Goal: Task Accomplishment & Management: Manage account settings

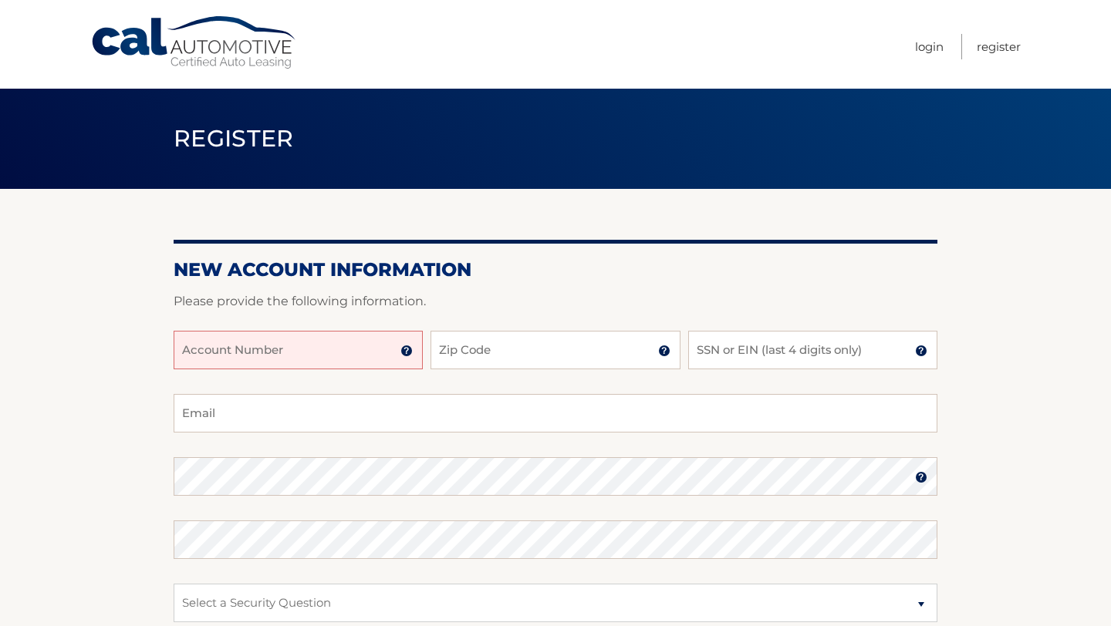
click at [265, 361] on input "Account Number" at bounding box center [298, 350] width 249 height 39
click at [267, 354] on input "Account Number" at bounding box center [298, 350] width 249 height 39
paste input "44455959128"
type input "44455959128"
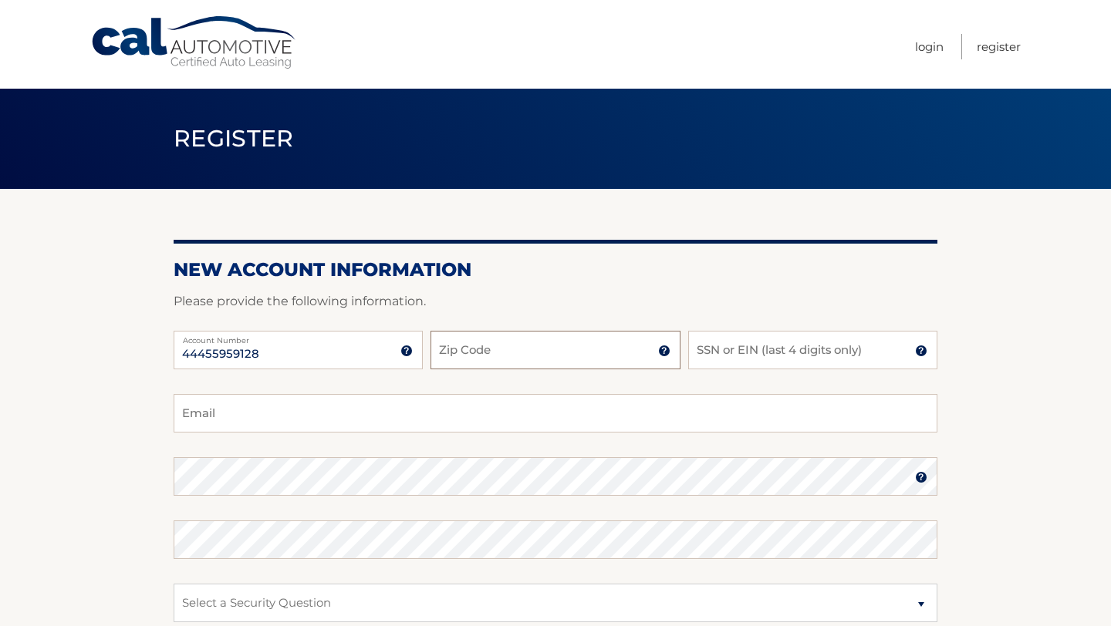
click at [539, 342] on input "Zip Code" at bounding box center [554, 350] width 249 height 39
type input "10314"
type input "lbrutus317@gmail.com"
click at [776, 353] on input "SSN or EIN (last 4 digits only)" at bounding box center [812, 350] width 249 height 39
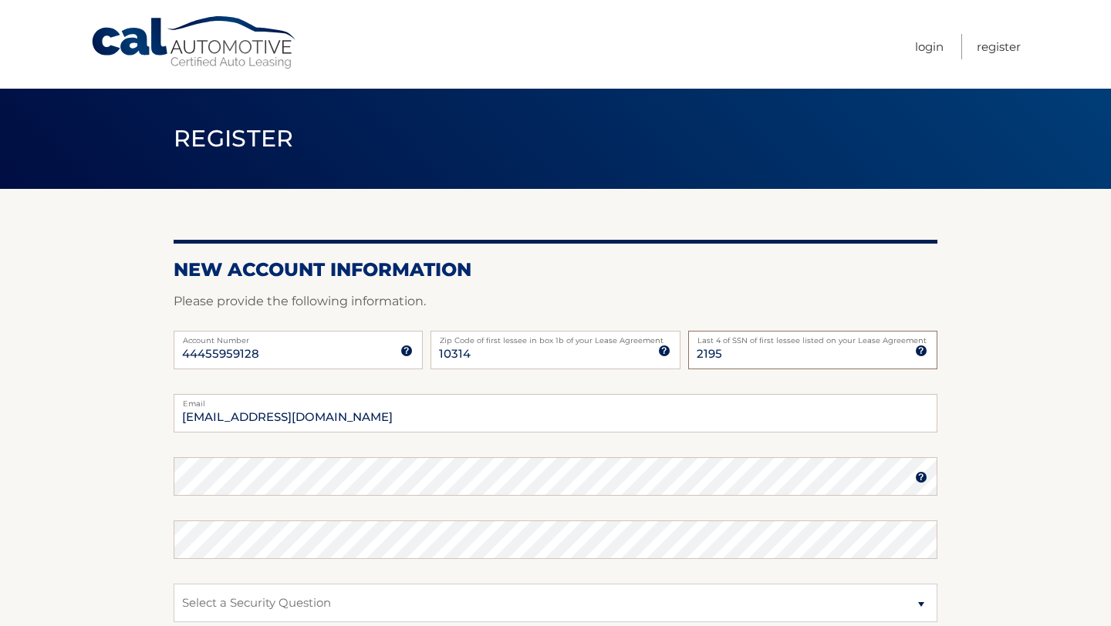
type input "2195"
drag, startPoint x: 429, startPoint y: 411, endPoint x: 103, endPoint y: 403, distance: 325.6
click at [103, 403] on section "New Account Information Please provide the following information. 44455959128 A…" at bounding box center [555, 490] width 1111 height 602
paste input "dinaslp1@gmail.com"
type input "dinaslp1@gmail.com"
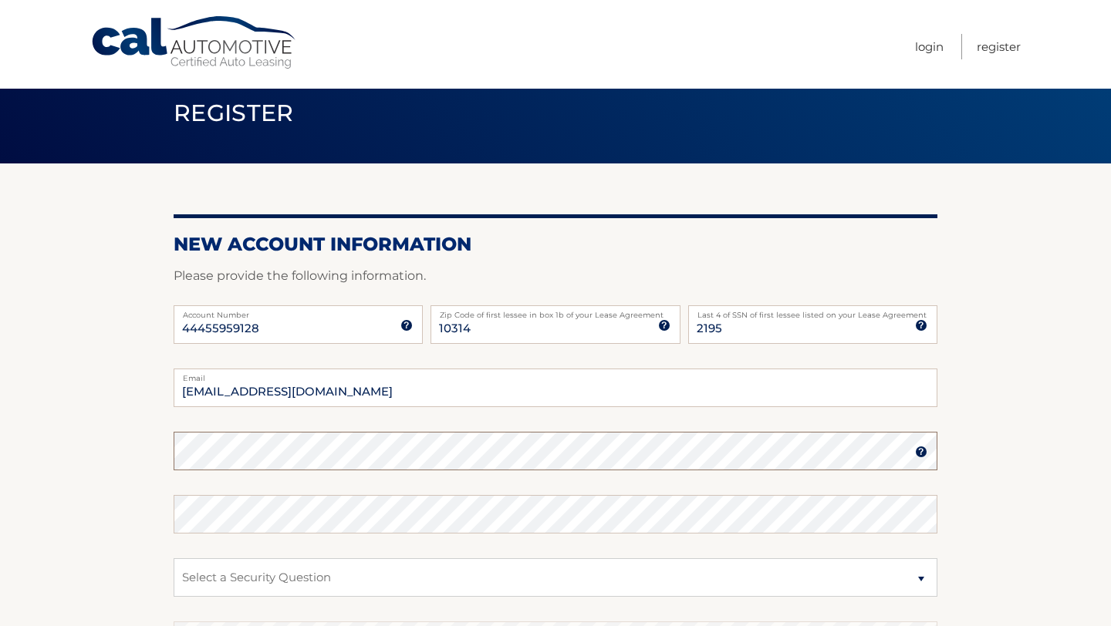
scroll to position [27, 0]
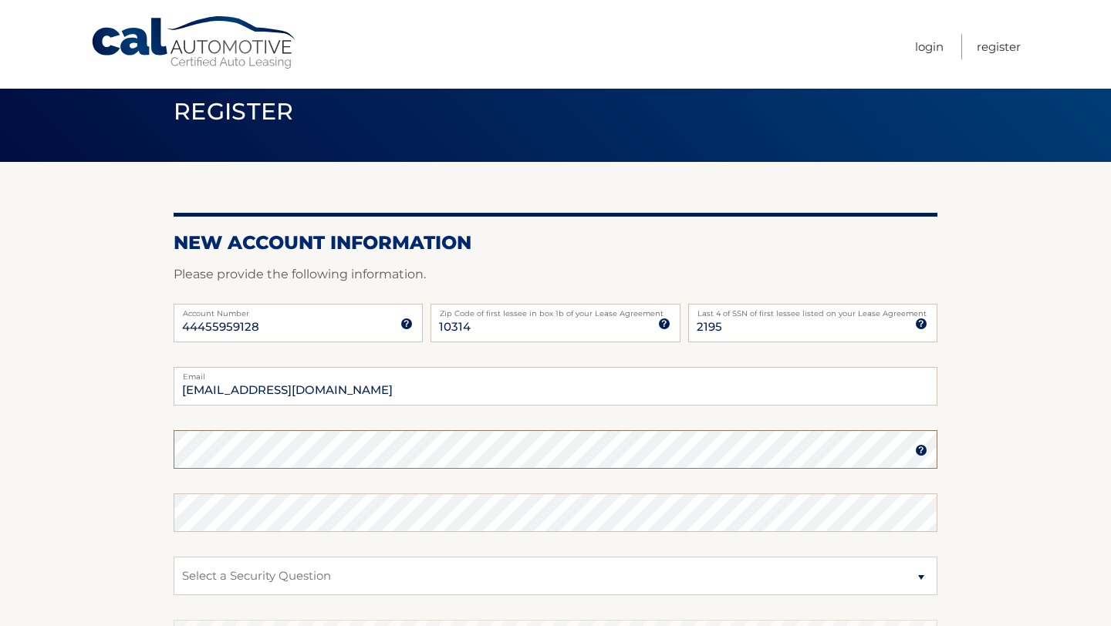
click at [116, 447] on section "New Account Information Please provide the following information. 44455959128 A…" at bounding box center [555, 463] width 1111 height 602
click at [238, 572] on select "Select a Security Question What was the name of your elementary school? What is…" at bounding box center [556, 576] width 764 height 39
select select "5"
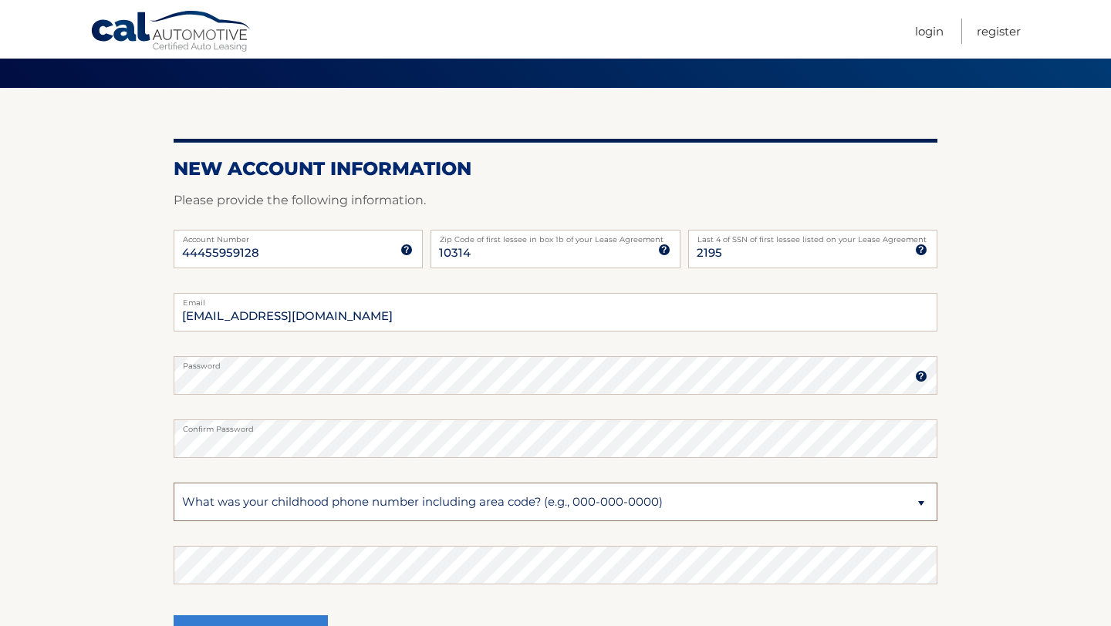
scroll to position [137, 0]
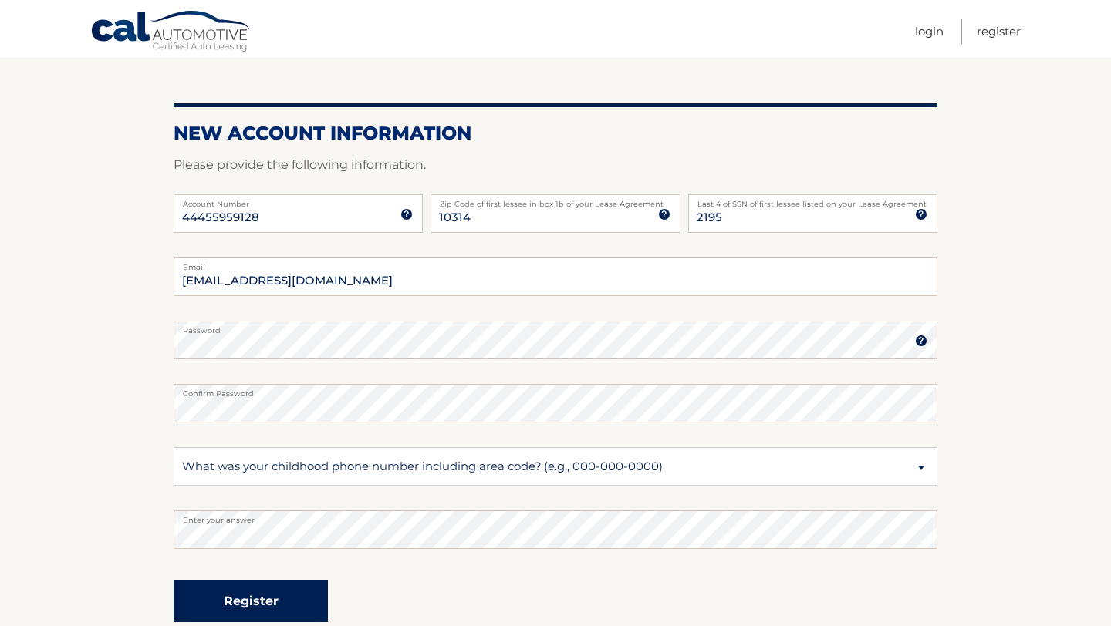
click at [234, 599] on button "Register" at bounding box center [251, 601] width 154 height 42
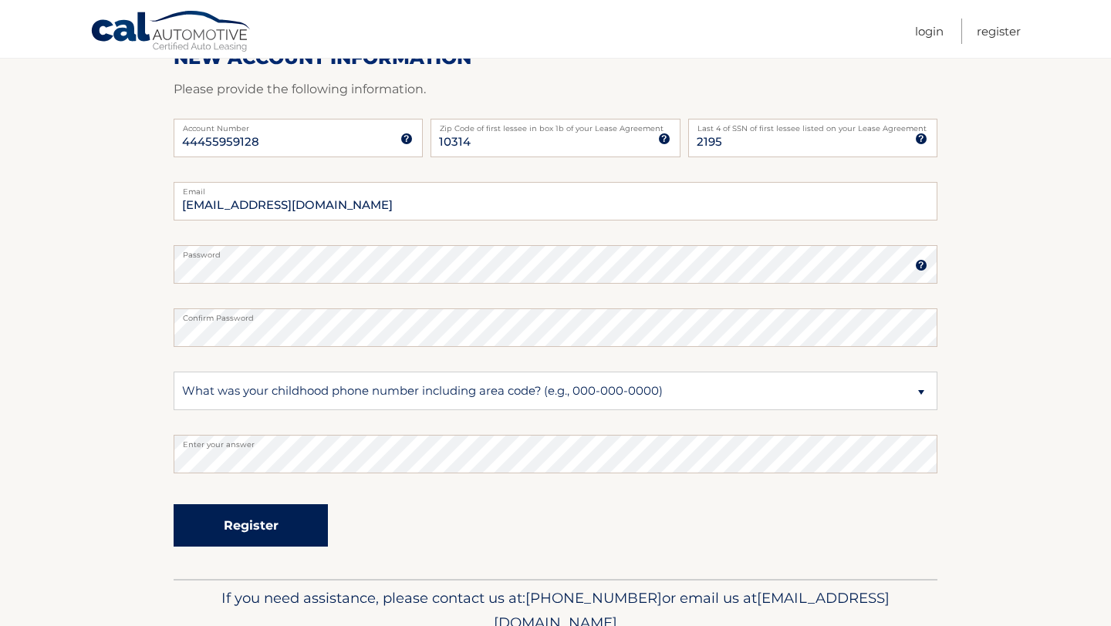
scroll to position [225, 0]
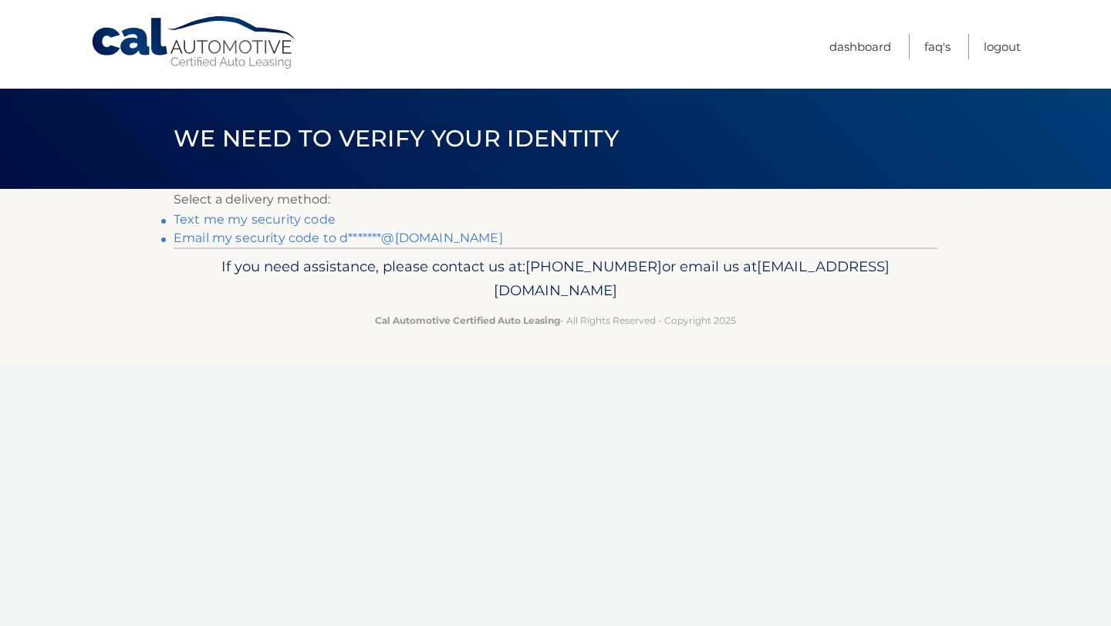
click at [305, 217] on link "Text me my security code" at bounding box center [255, 219] width 162 height 15
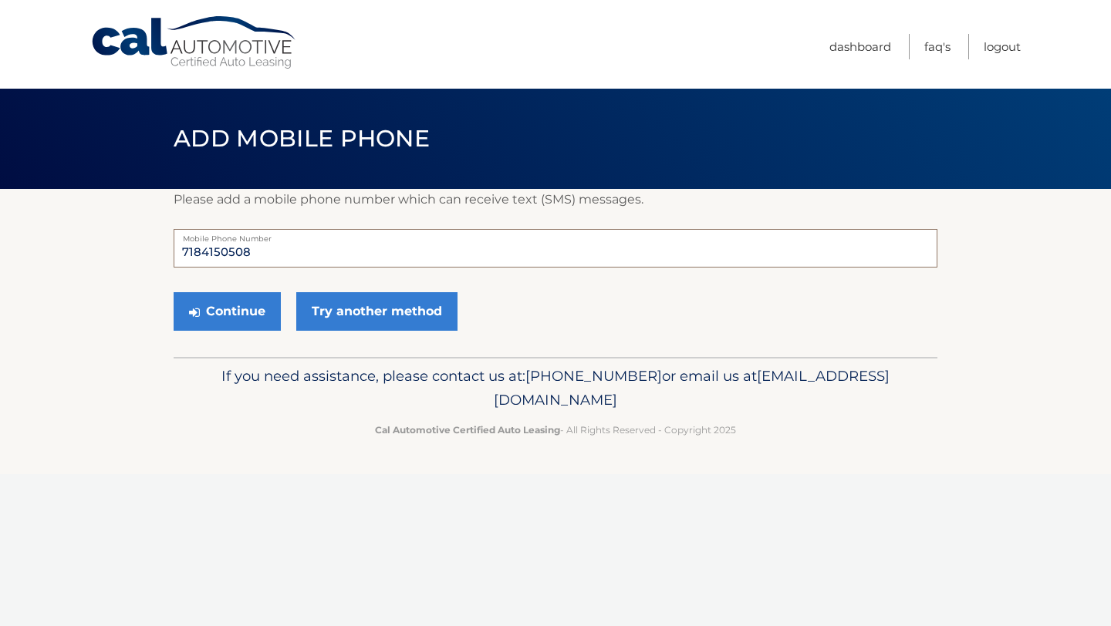
click at [347, 251] on input "7184150508" at bounding box center [556, 248] width 764 height 39
click at [201, 306] on button "Continue" at bounding box center [227, 311] width 107 height 39
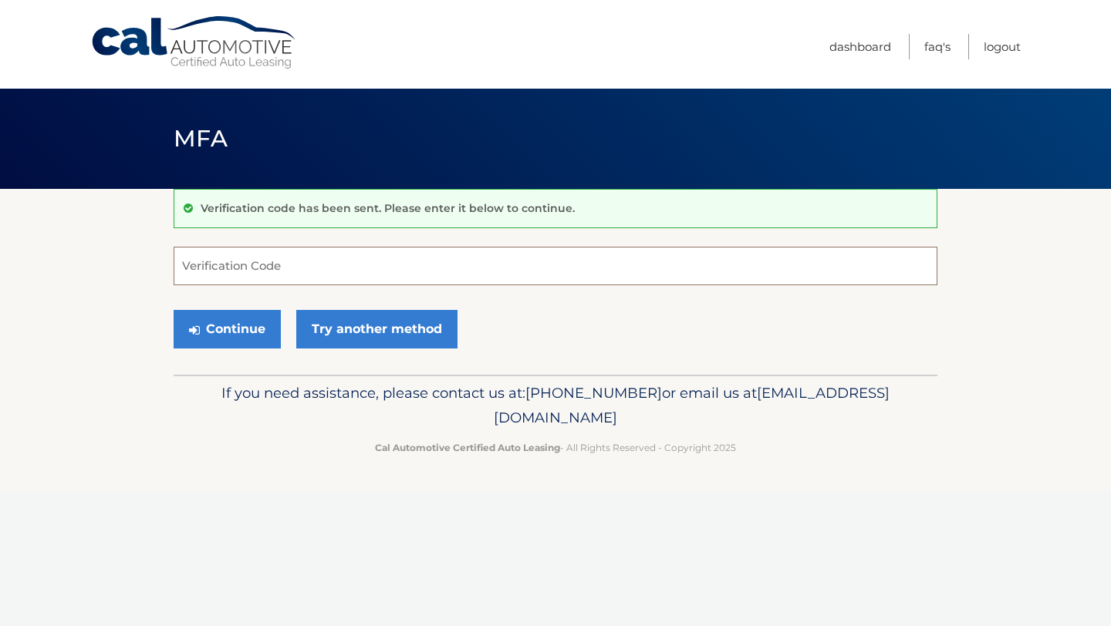
click at [438, 275] on input "Verification Code" at bounding box center [556, 266] width 764 height 39
type input "517783"
click at [248, 335] on button "Continue" at bounding box center [227, 329] width 107 height 39
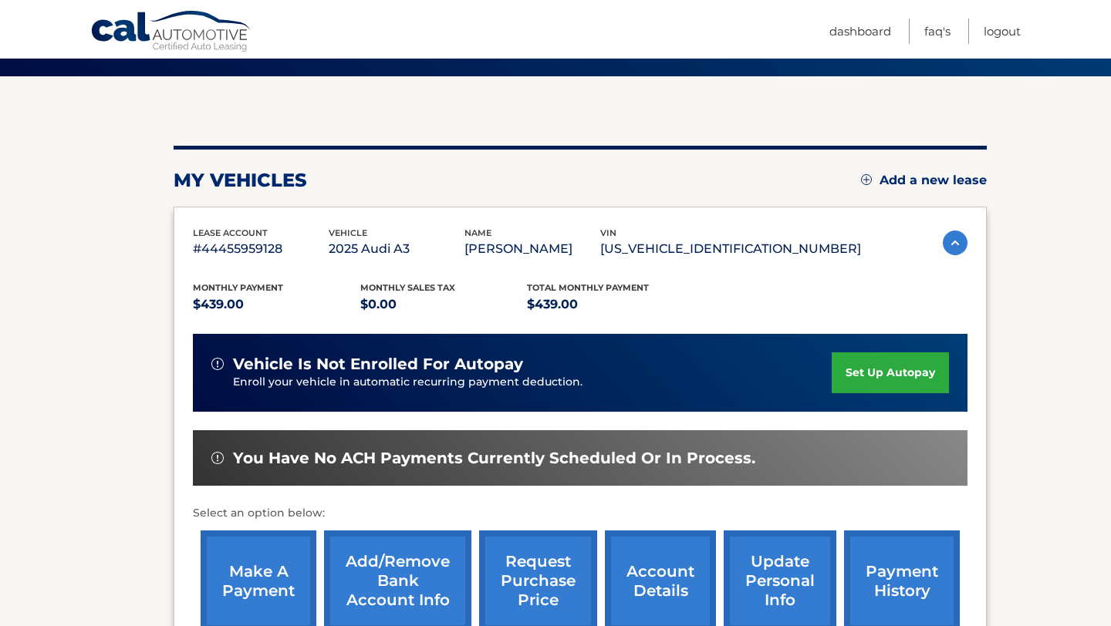
scroll to position [110, 0]
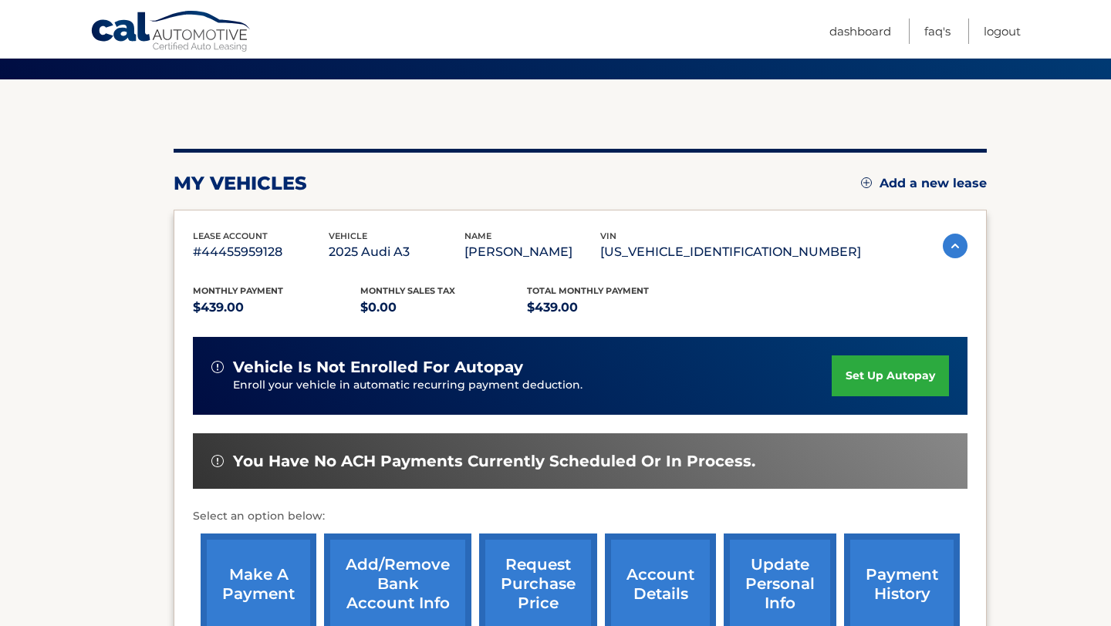
click at [949, 231] on div "lease account #44455959128 vehicle 2025 Audi A3 name [PERSON_NAME] vin [US_VEHI…" at bounding box center [580, 246] width 774 height 35
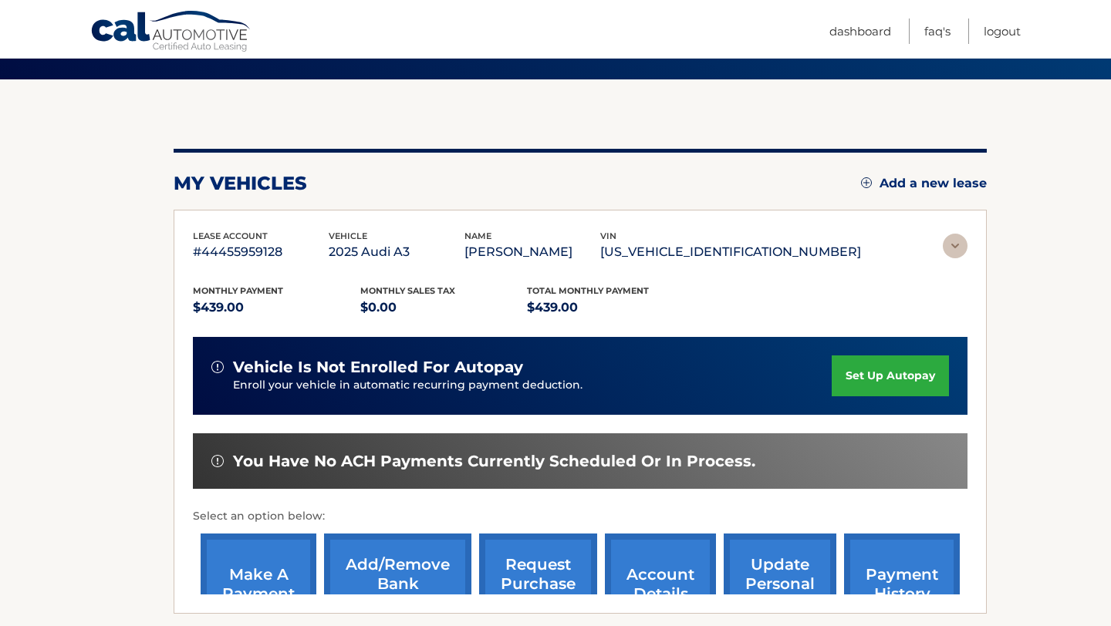
scroll to position [0, 0]
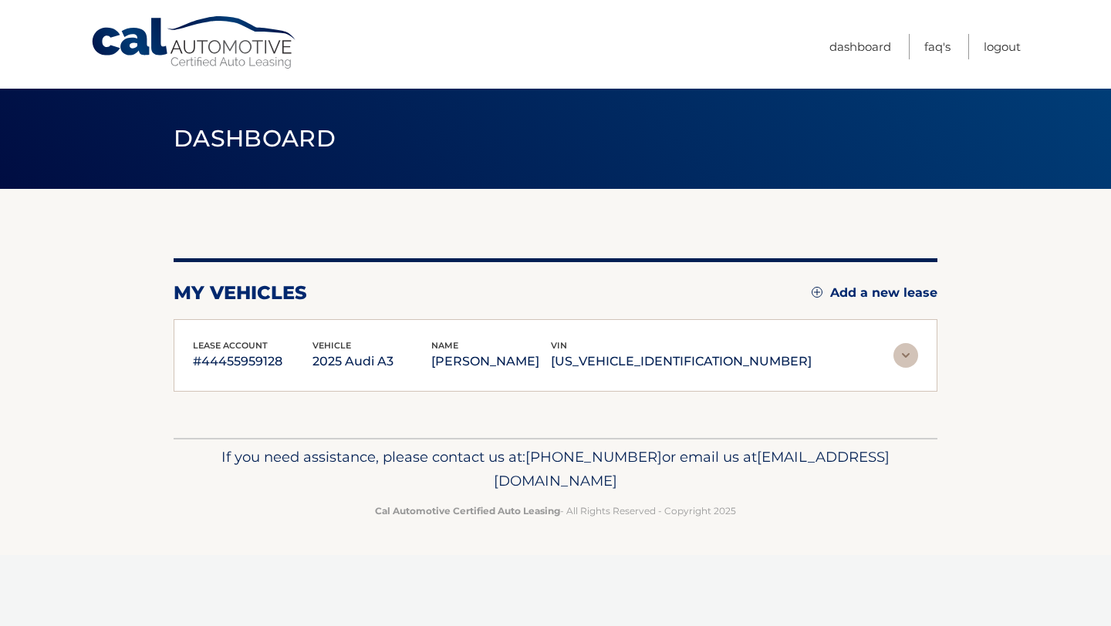
click at [899, 343] on img at bounding box center [905, 355] width 25 height 25
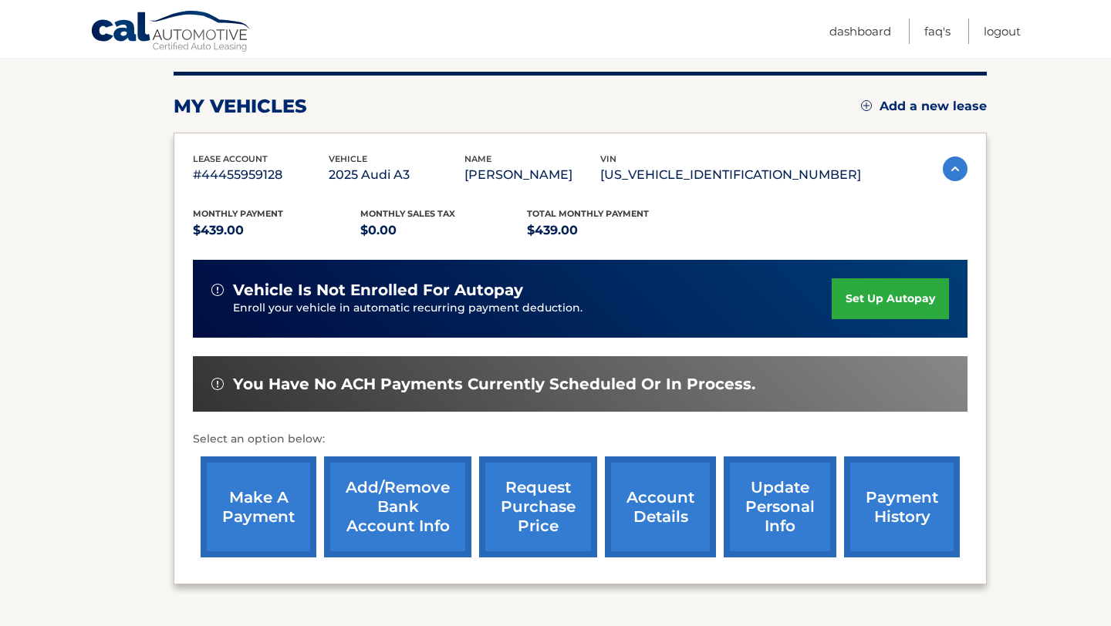
scroll to position [179, 0]
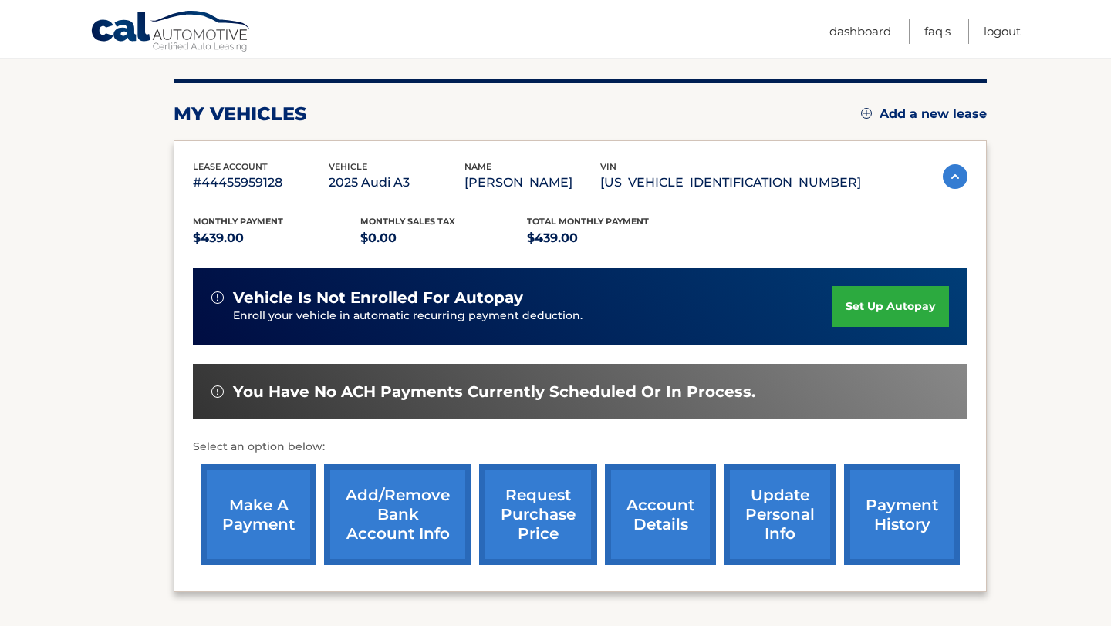
click at [925, 545] on link "payment history" at bounding box center [902, 514] width 116 height 101
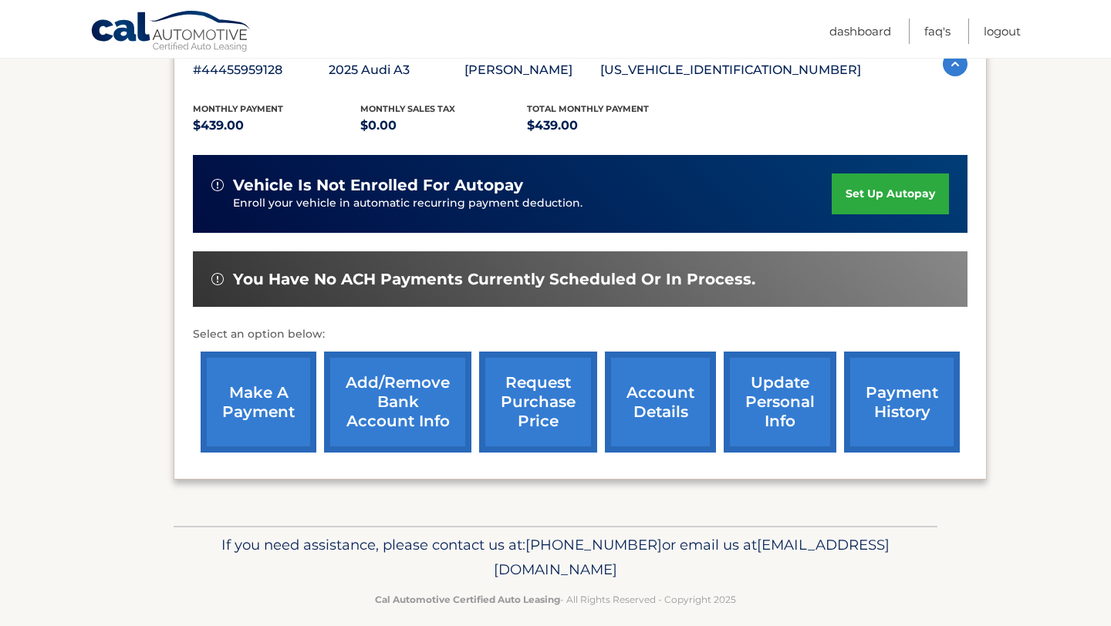
scroll to position [247, 0]
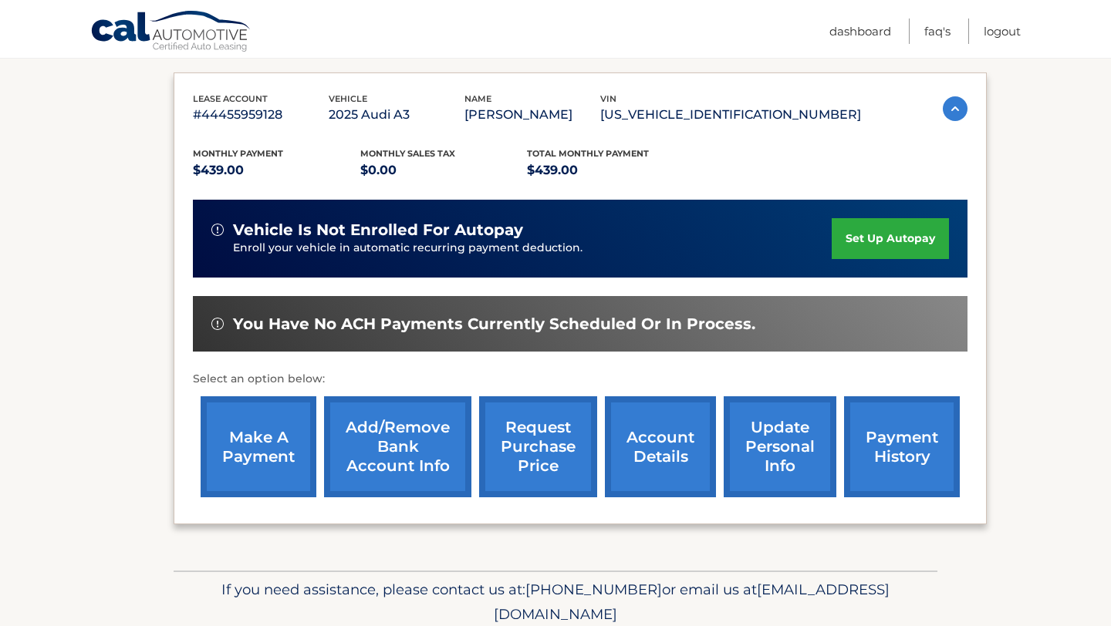
click at [434, 454] on link "Add/Remove bank account info" at bounding box center [397, 446] width 147 height 101
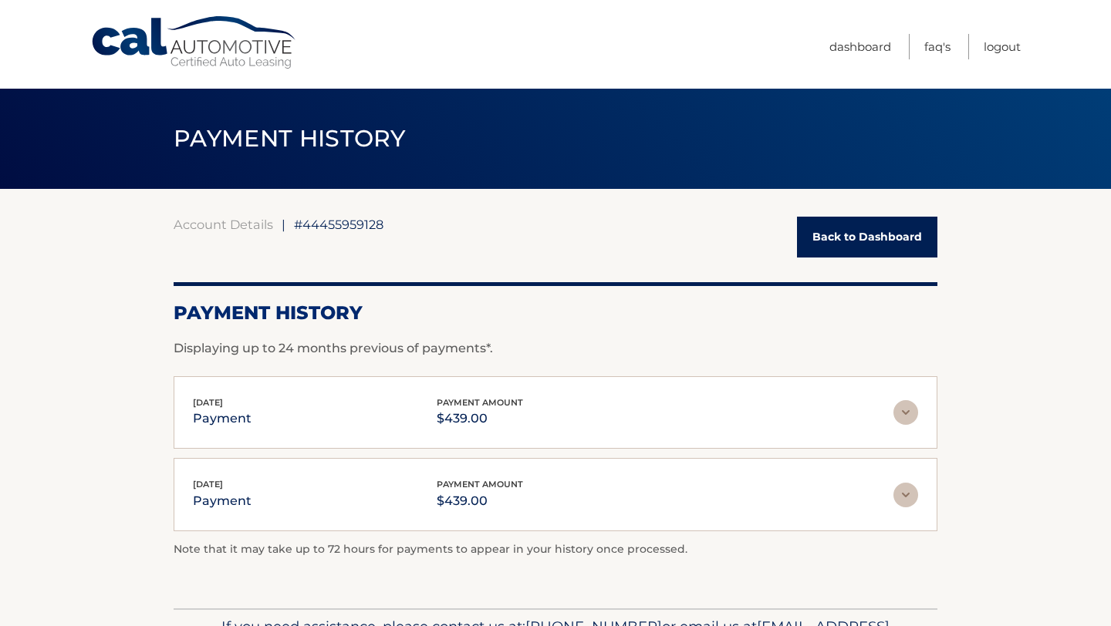
scroll to position [29, 0]
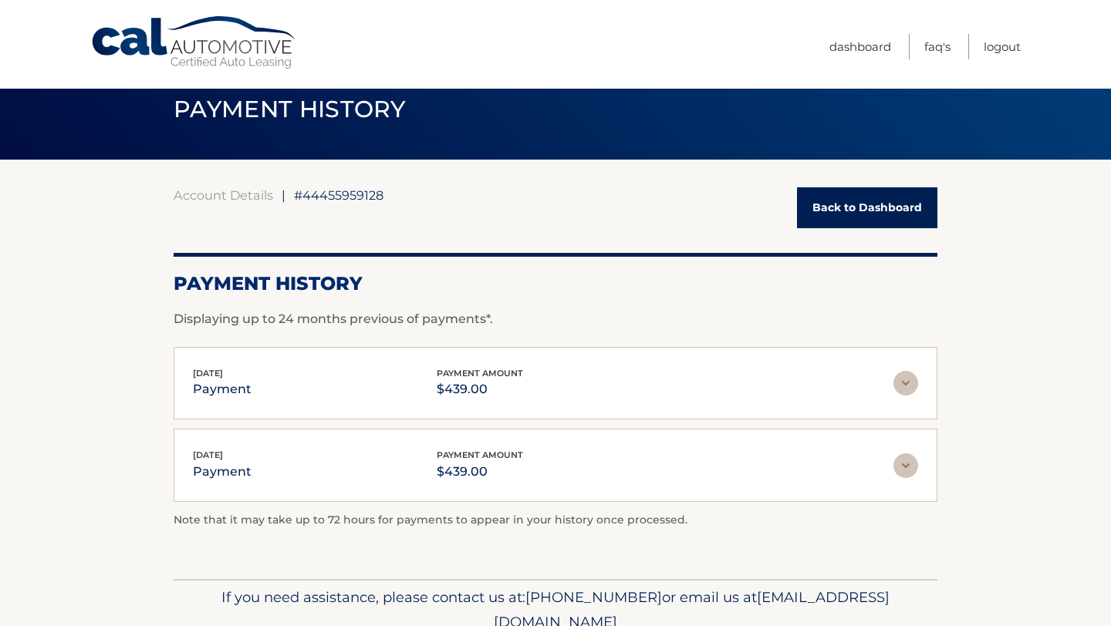
click at [912, 464] on img at bounding box center [905, 465] width 25 height 25
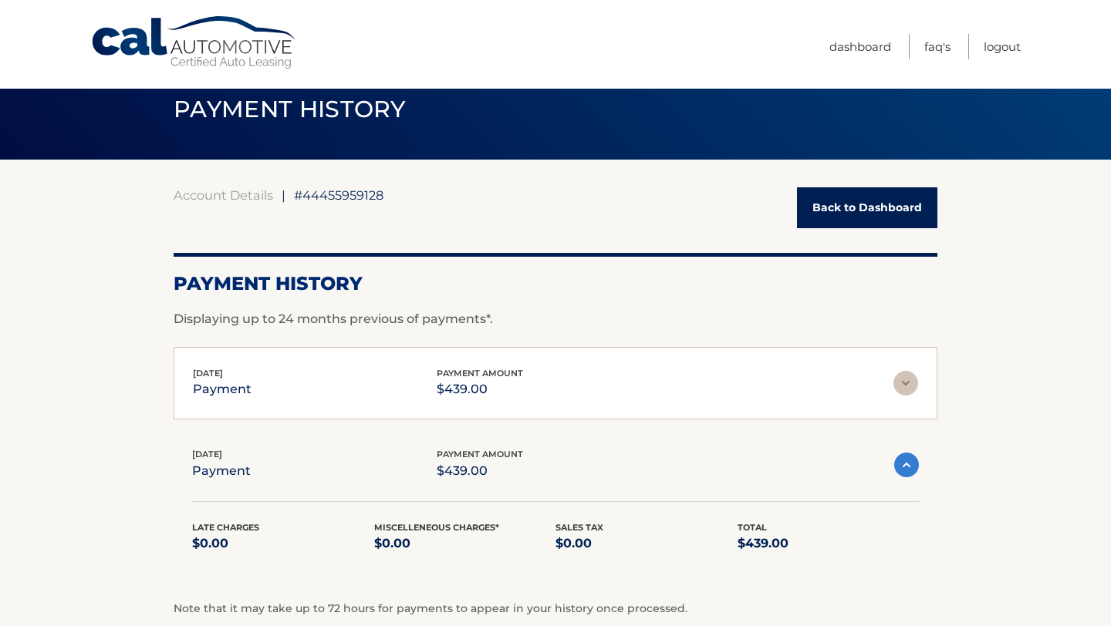
click at [910, 470] on img at bounding box center [906, 465] width 25 height 25
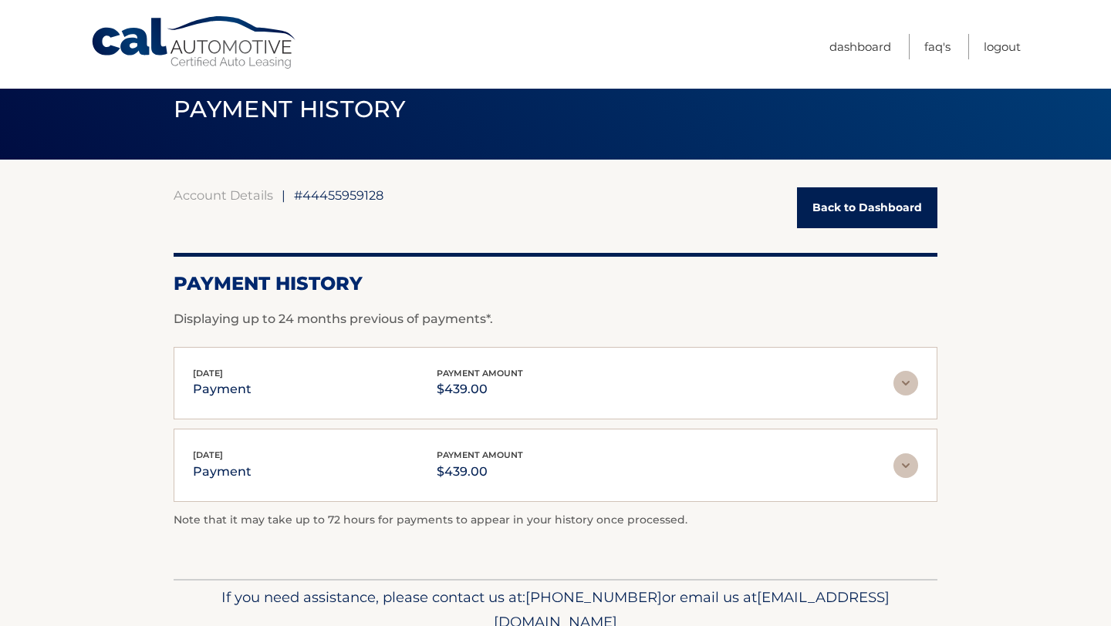
click at [911, 386] on img at bounding box center [905, 383] width 25 height 25
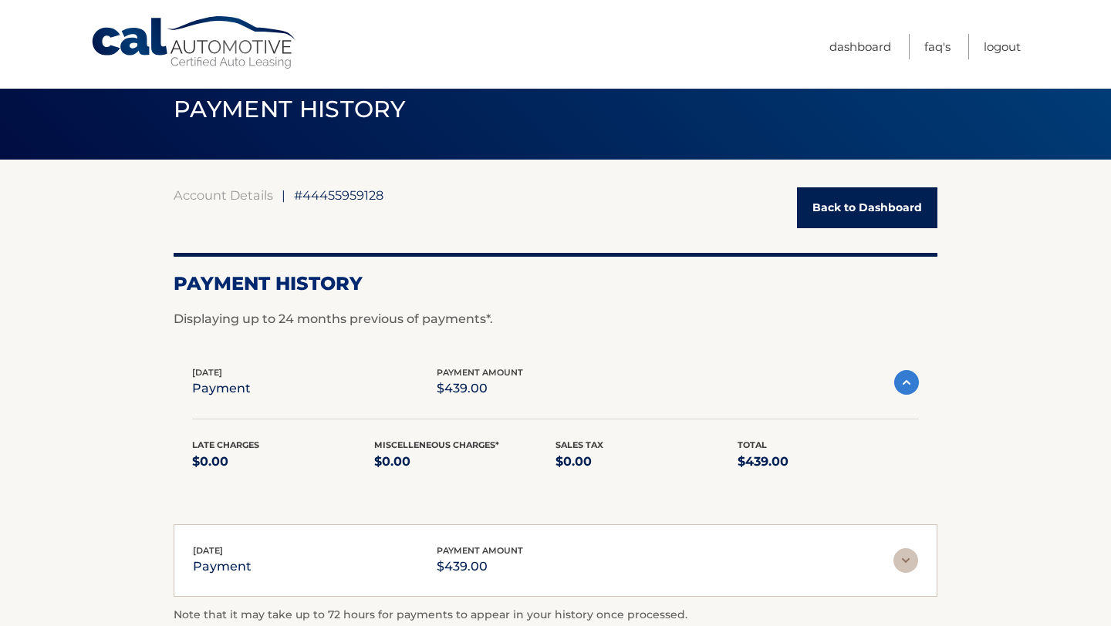
click at [911, 386] on img at bounding box center [906, 382] width 25 height 25
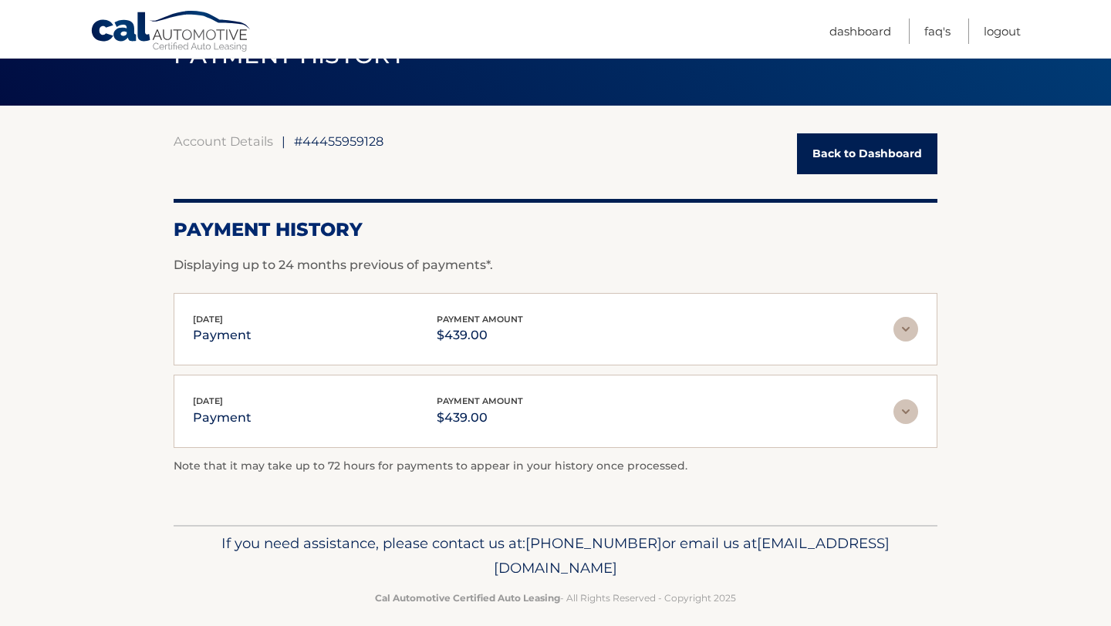
scroll to position [98, 0]
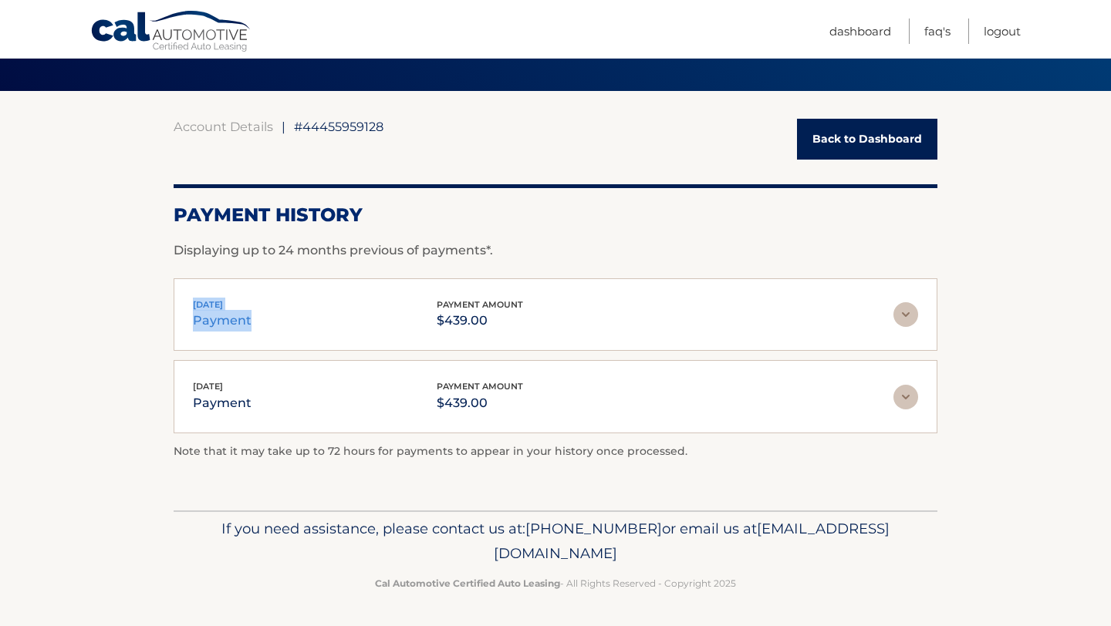
drag, startPoint x: 192, startPoint y: 299, endPoint x: 284, endPoint y: 322, distance: 94.7
click at [284, 323] on div "Aug 01, 2025 payment payment amount $439.00" at bounding box center [543, 315] width 700 height 35
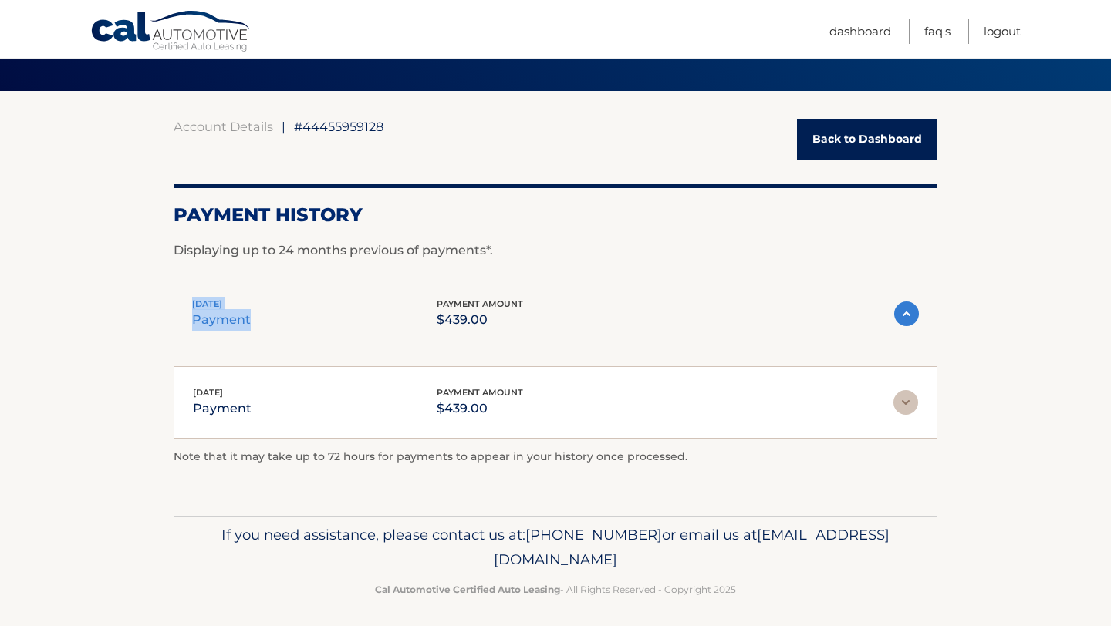
click at [284, 322] on div "Aug 01, 2025 payment payment amount $439.00" at bounding box center [543, 314] width 702 height 35
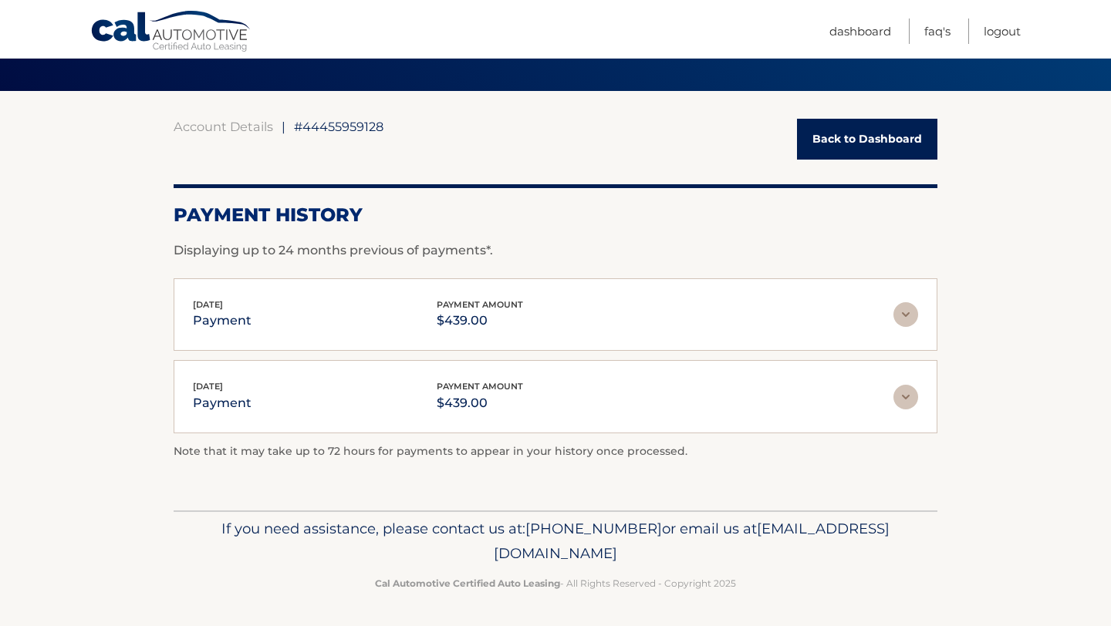
click at [284, 322] on div "Aug 01, 2025 payment payment amount $439.00" at bounding box center [543, 315] width 700 height 35
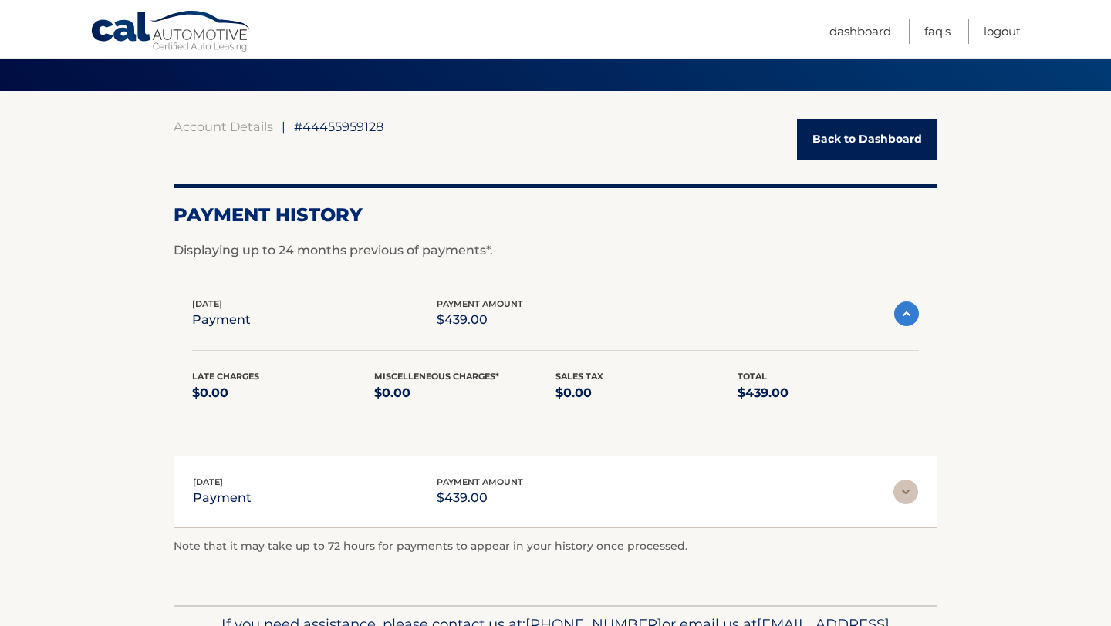
click at [284, 322] on div "Aug 01, 2025 payment payment amount $439.00" at bounding box center [543, 314] width 702 height 35
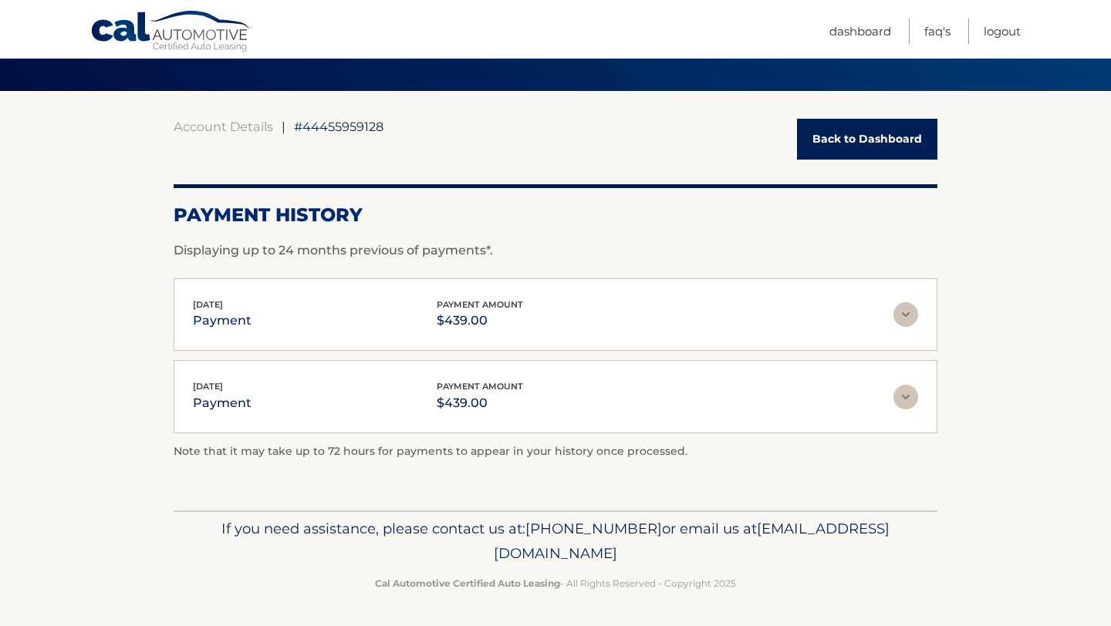
click at [284, 322] on div "Aug 01, 2025 payment payment amount $439.00" at bounding box center [543, 315] width 700 height 35
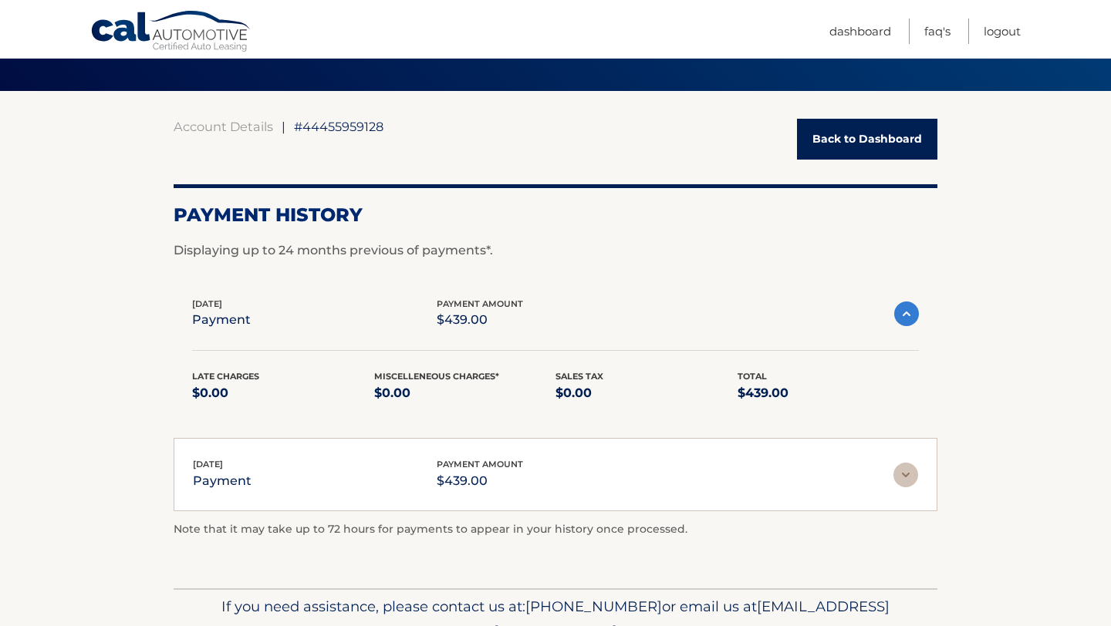
click at [284, 322] on div "Aug 01, 2025 payment payment amount $439.00" at bounding box center [543, 314] width 702 height 35
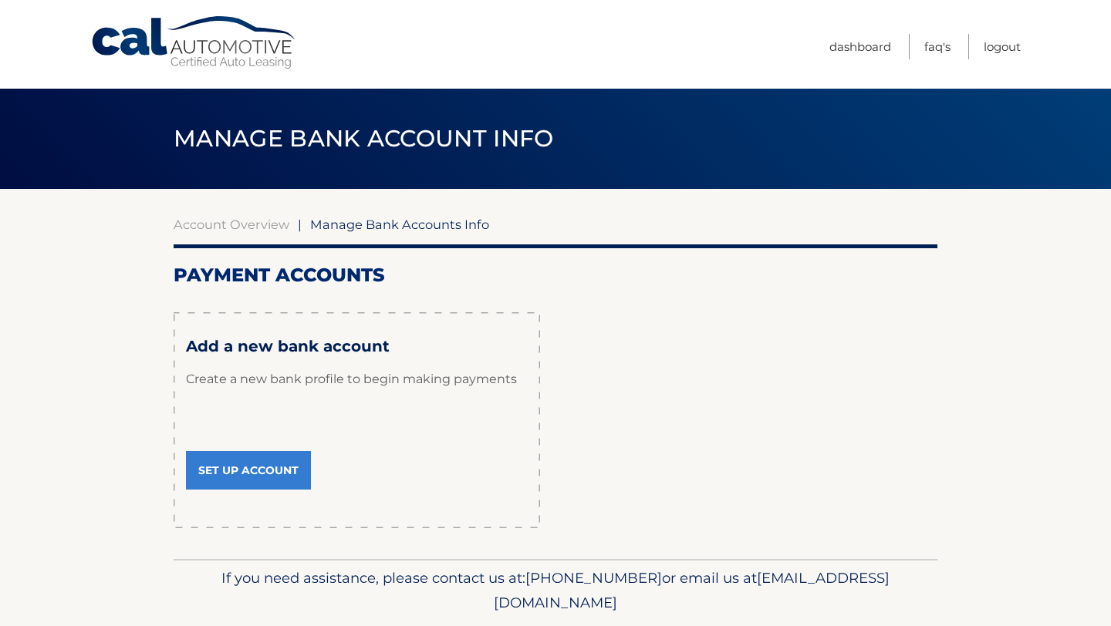
click at [258, 480] on link "Set Up Account" at bounding box center [248, 470] width 125 height 39
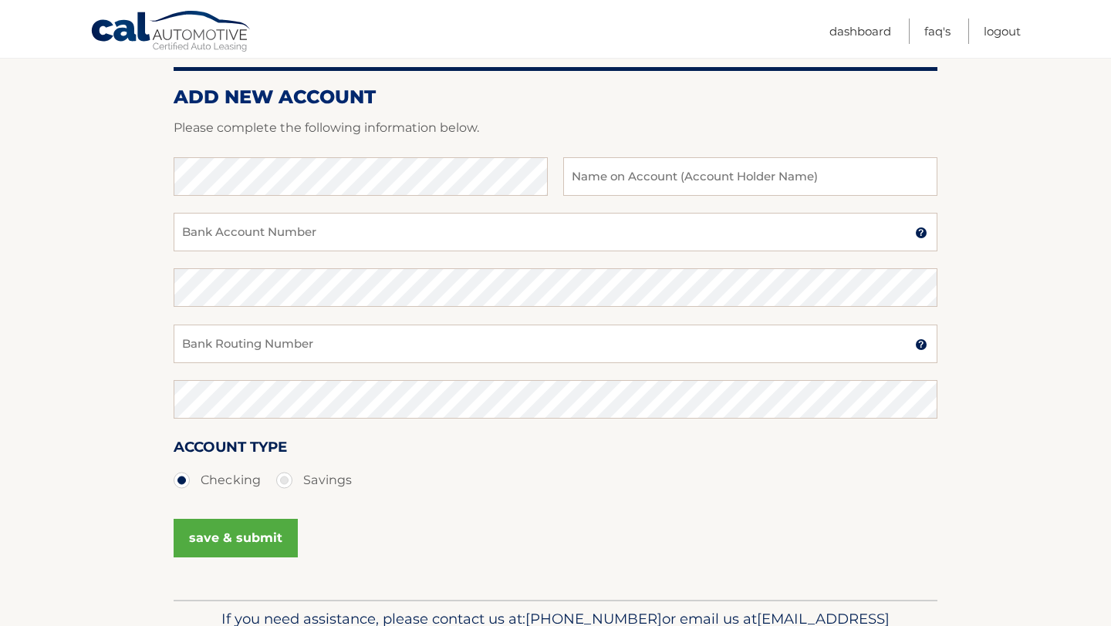
scroll to position [147, 0]
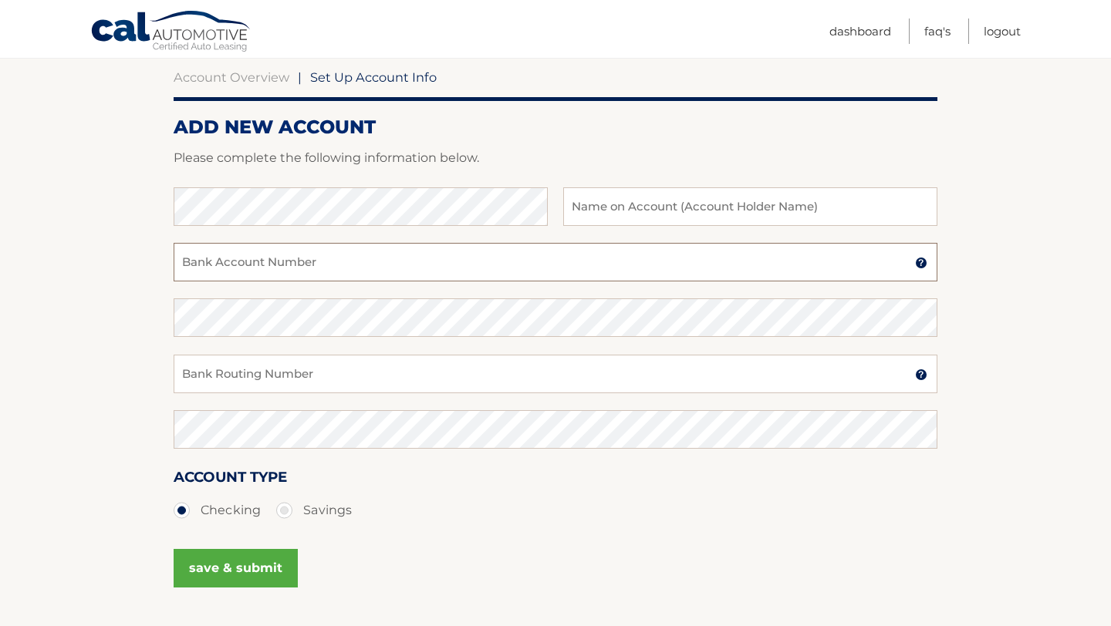
click at [346, 271] on input "Bank Account Number" at bounding box center [556, 262] width 764 height 39
click at [345, 342] on div "Confirm Bank Account Number" at bounding box center [556, 326] width 764 height 56
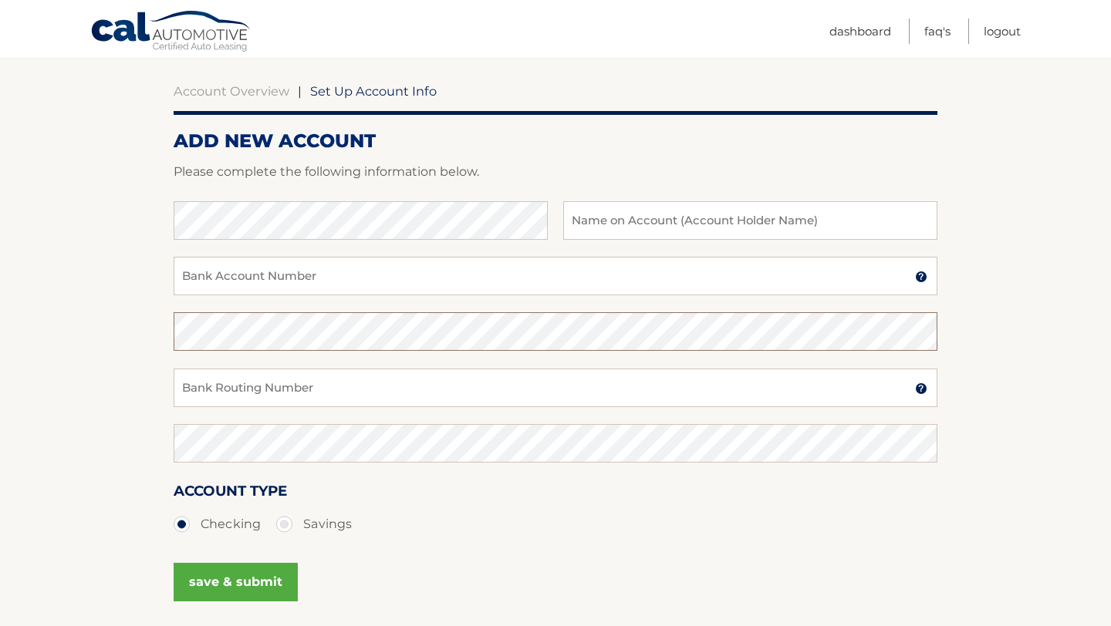
scroll to position [133, 0]
